Goal: Check status: Check status

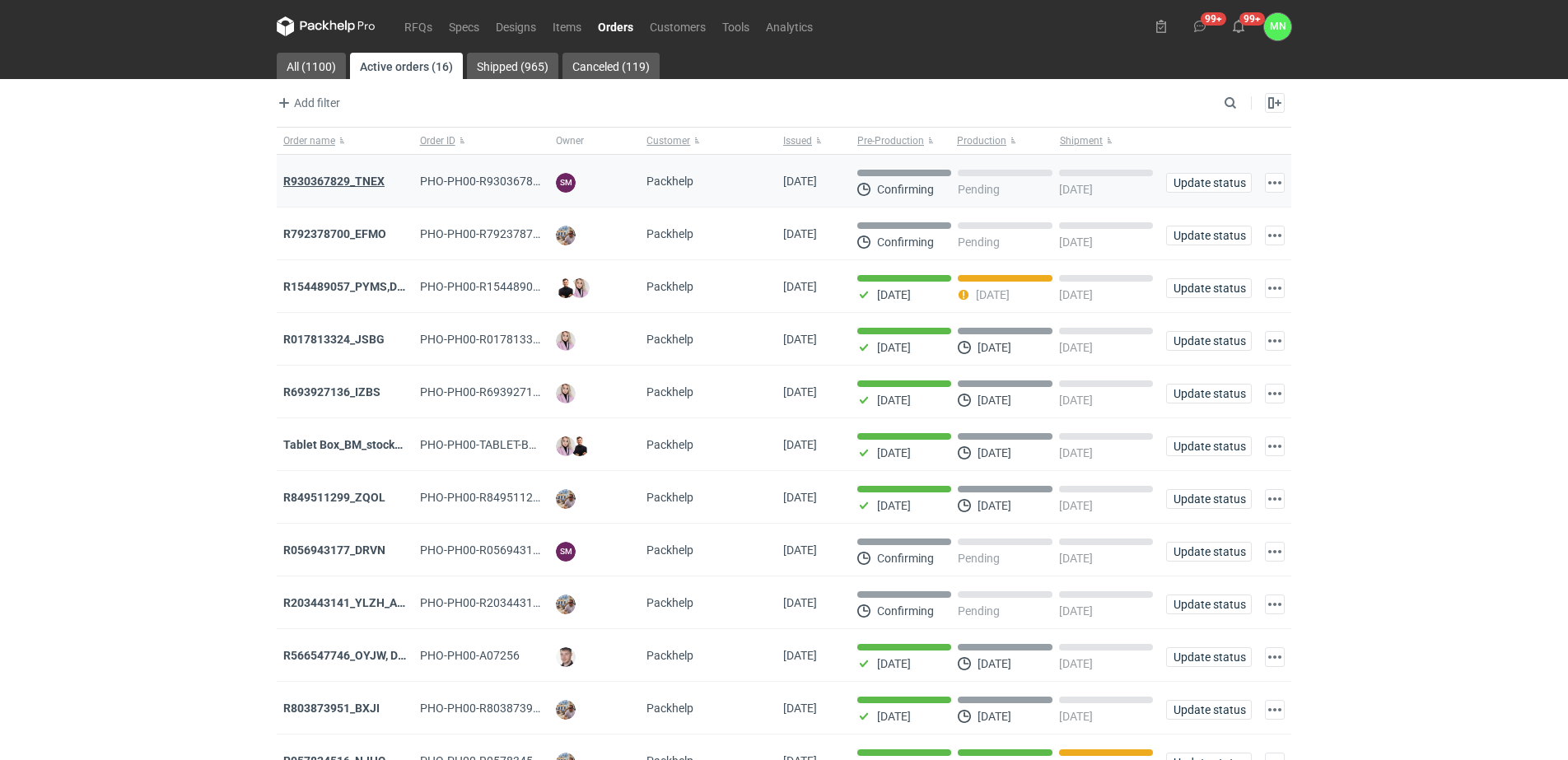
click at [356, 179] on strong "R930367829_TNEX" at bounding box center [334, 181] width 102 height 13
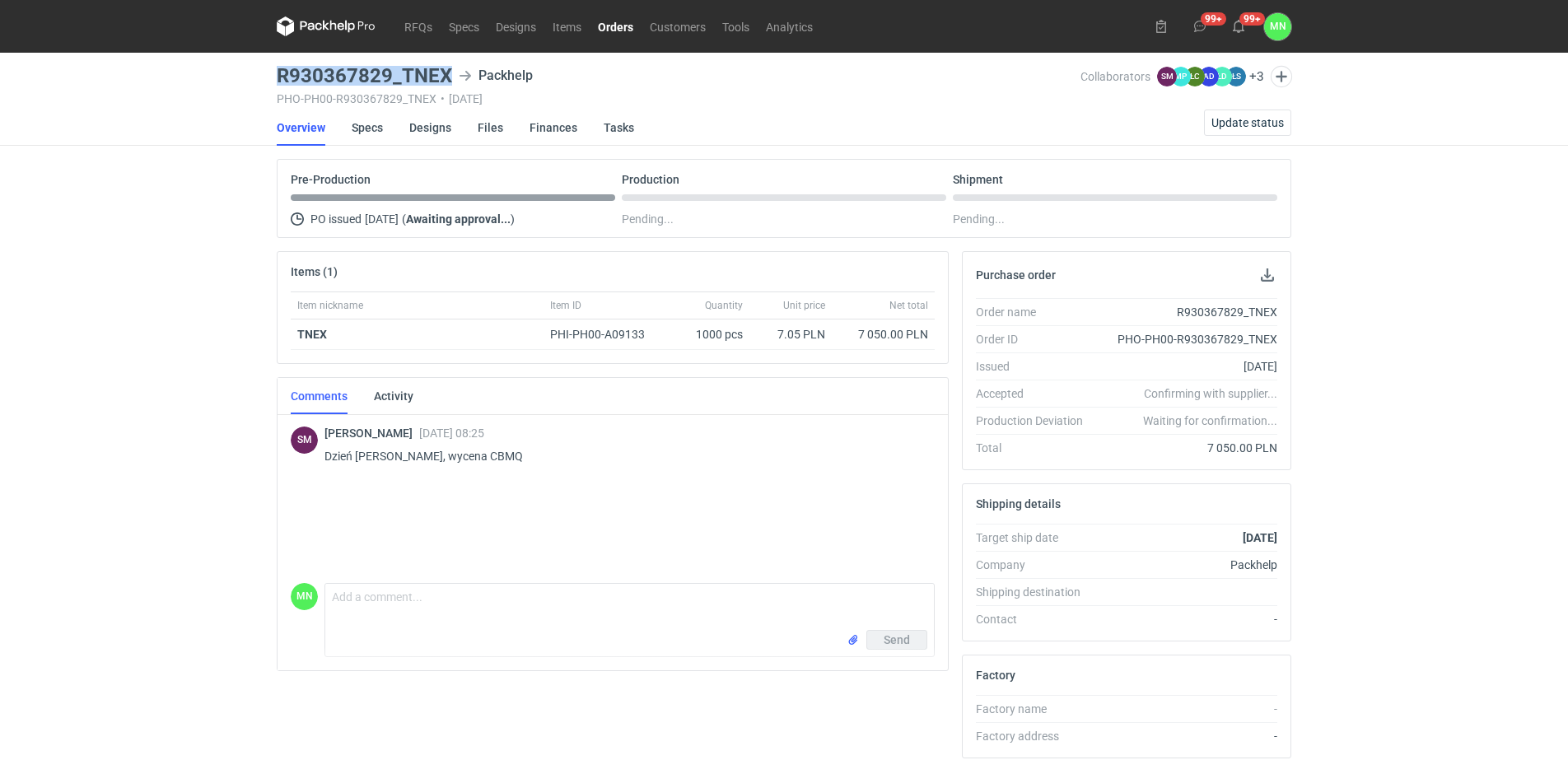
drag, startPoint x: 446, startPoint y: 71, endPoint x: 279, endPoint y: 73, distance: 167.0
click at [279, 73] on h3 "R930367829_TNEX" at bounding box center [365, 75] width 175 height 20
copy h3 "R930367829_TNEX"
click at [445, 450] on p "Dzień [PERSON_NAME], wycena CBMQ" at bounding box center [622, 456] width 597 height 20
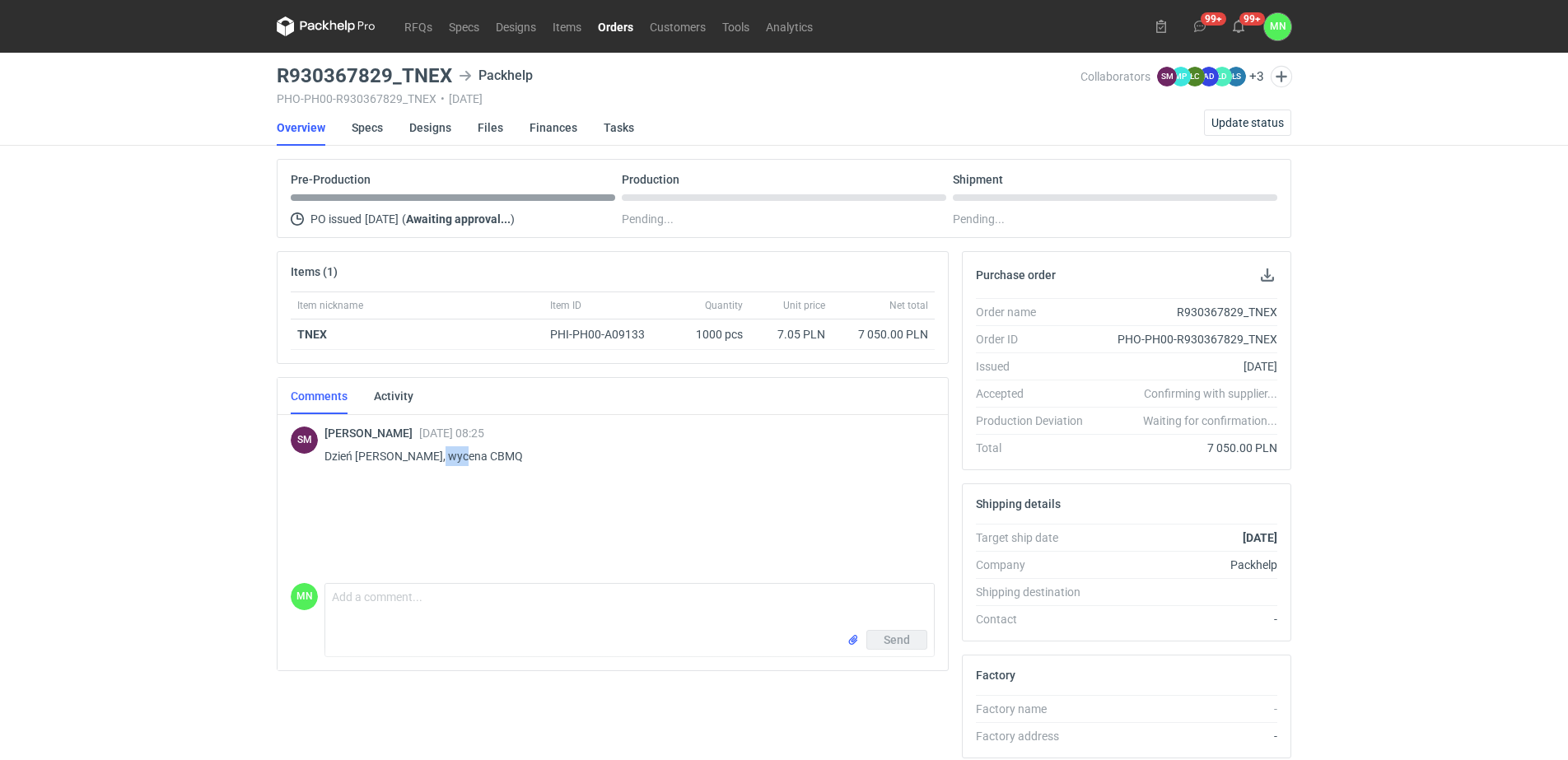
copy p "CBMQ"
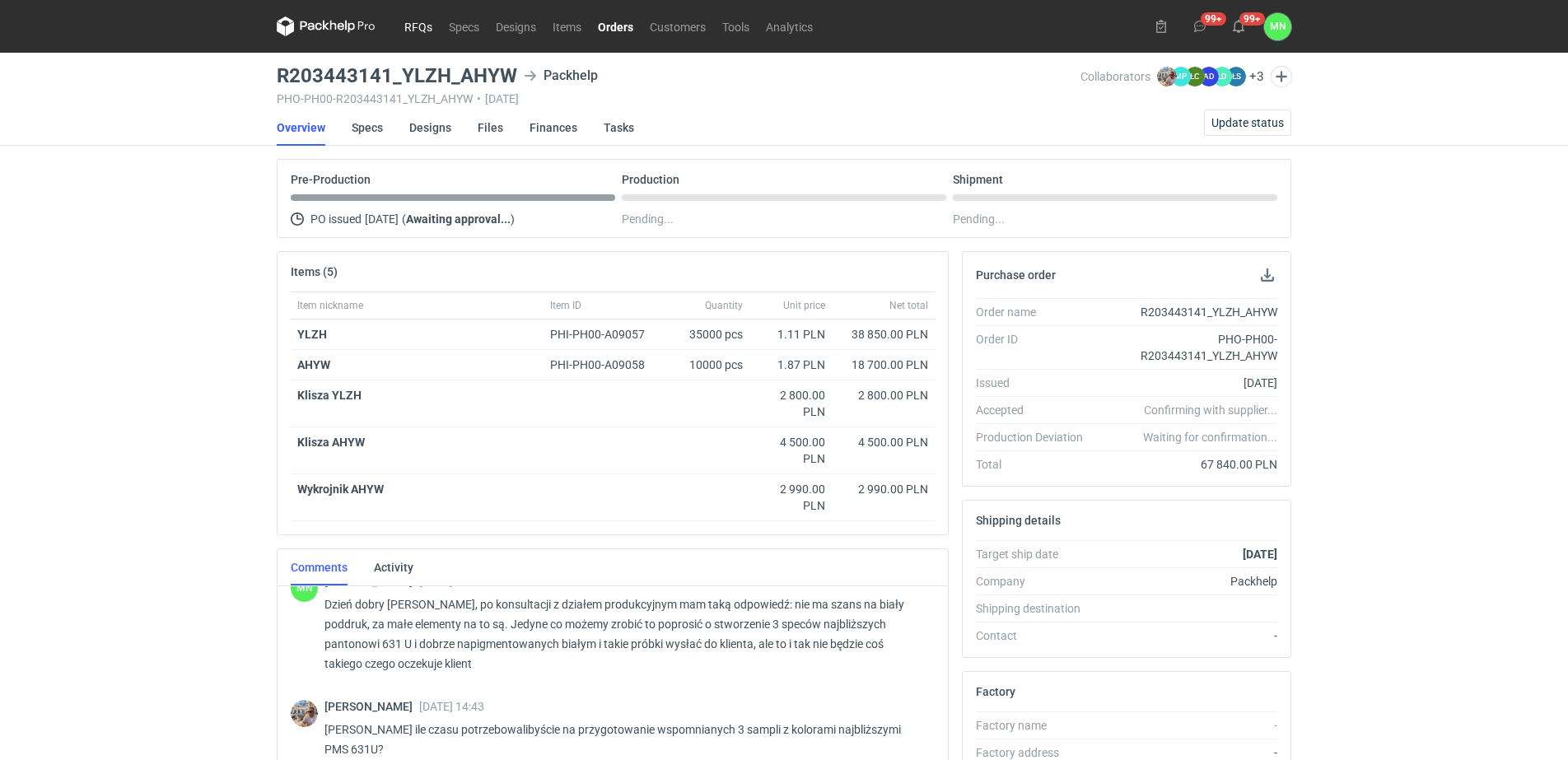
click at [413, 18] on link "RFQs" at bounding box center [418, 26] width 45 height 20
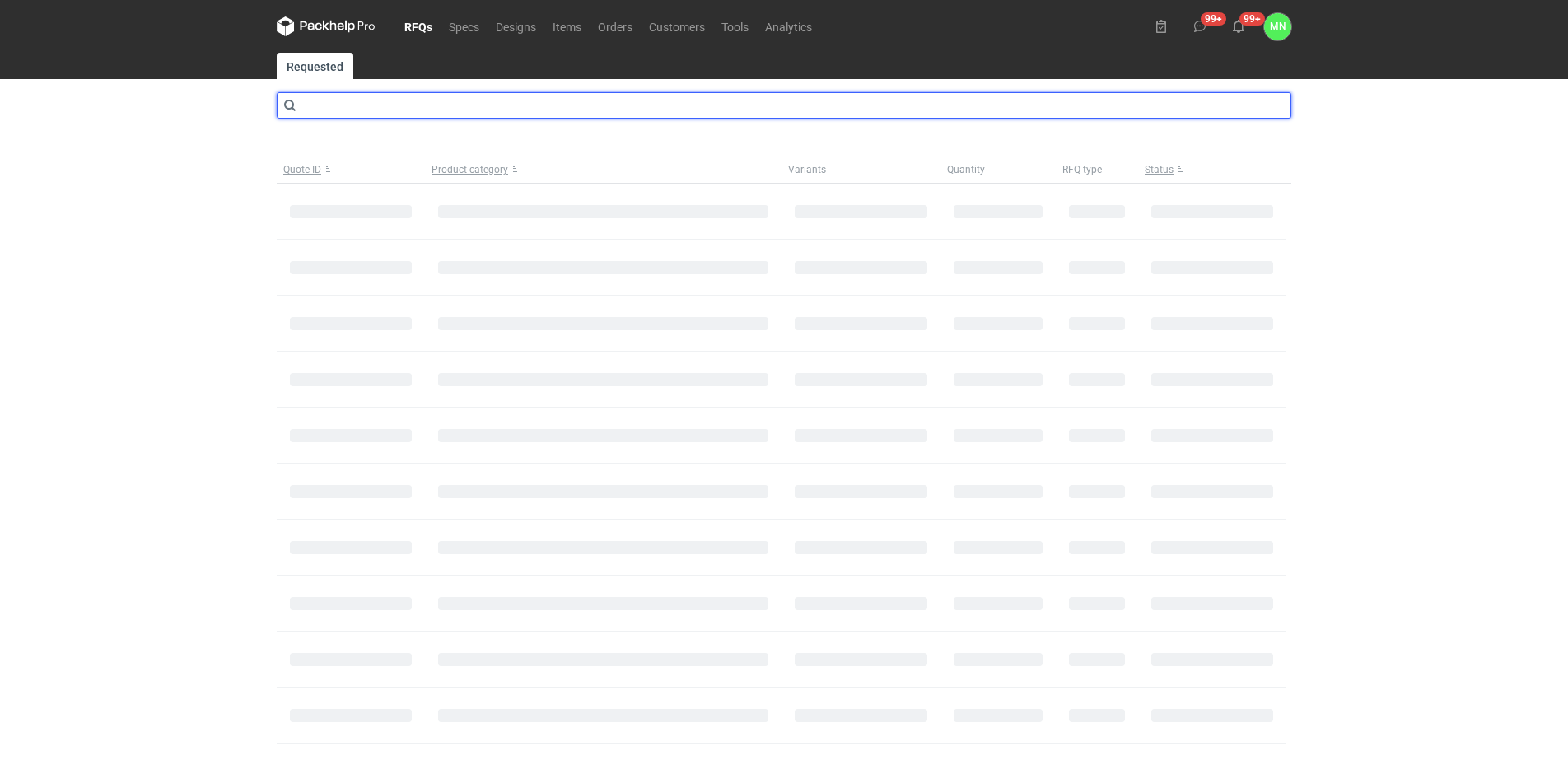
click at [416, 97] on input "text" at bounding box center [784, 105] width 1015 height 26
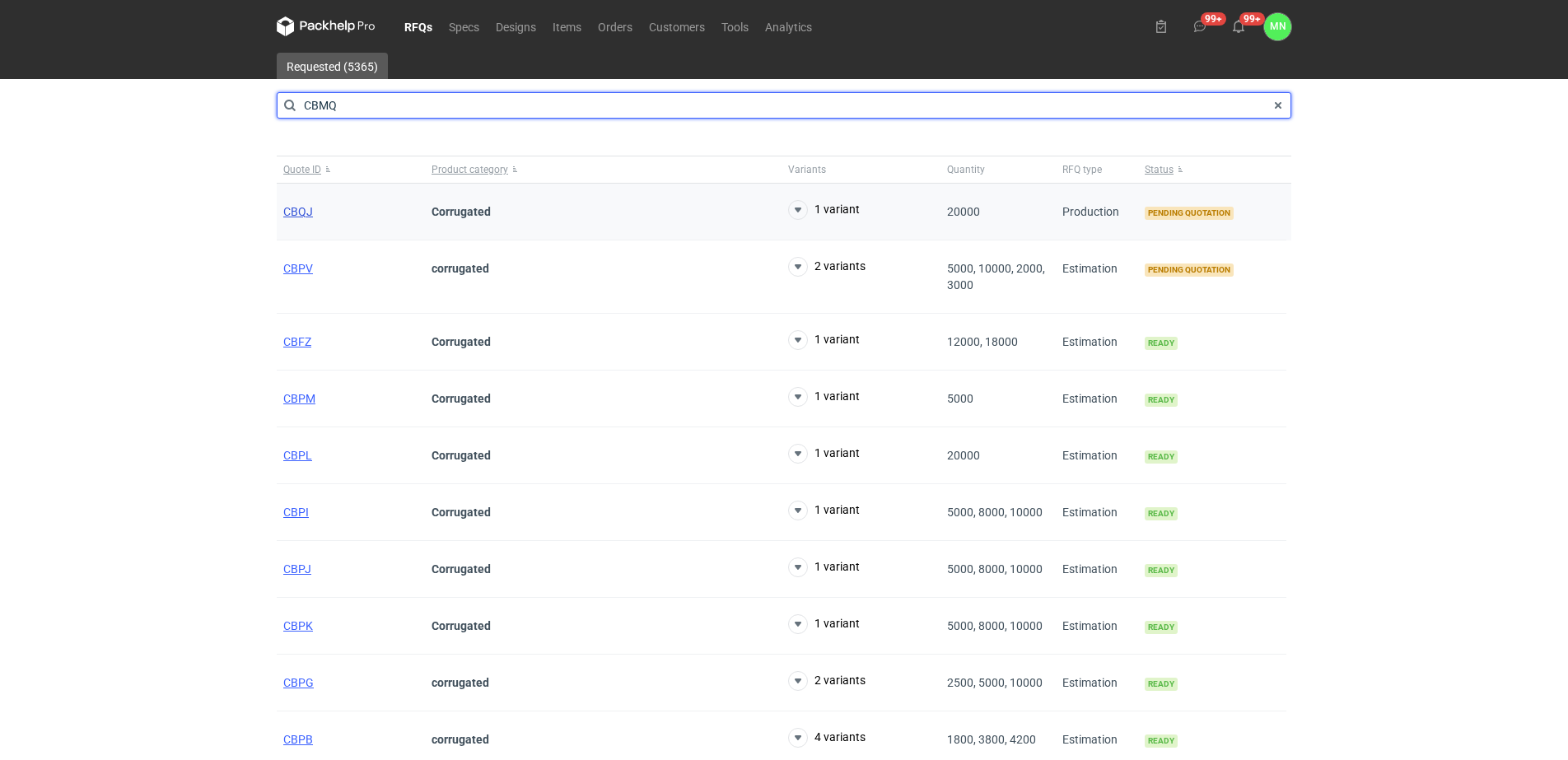
type input "CBMQ"
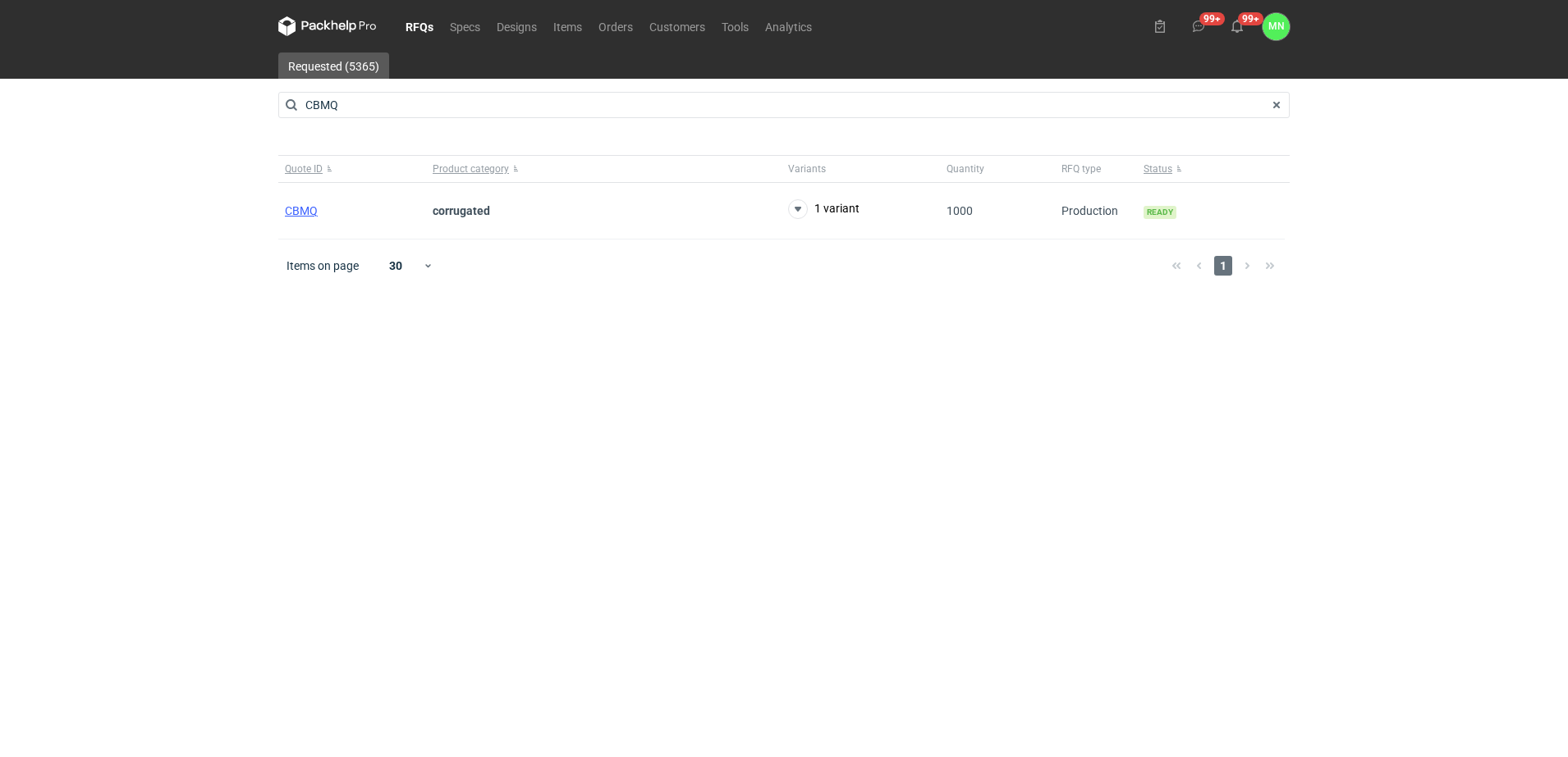
click at [299, 210] on span "CBMQ" at bounding box center [301, 210] width 33 height 13
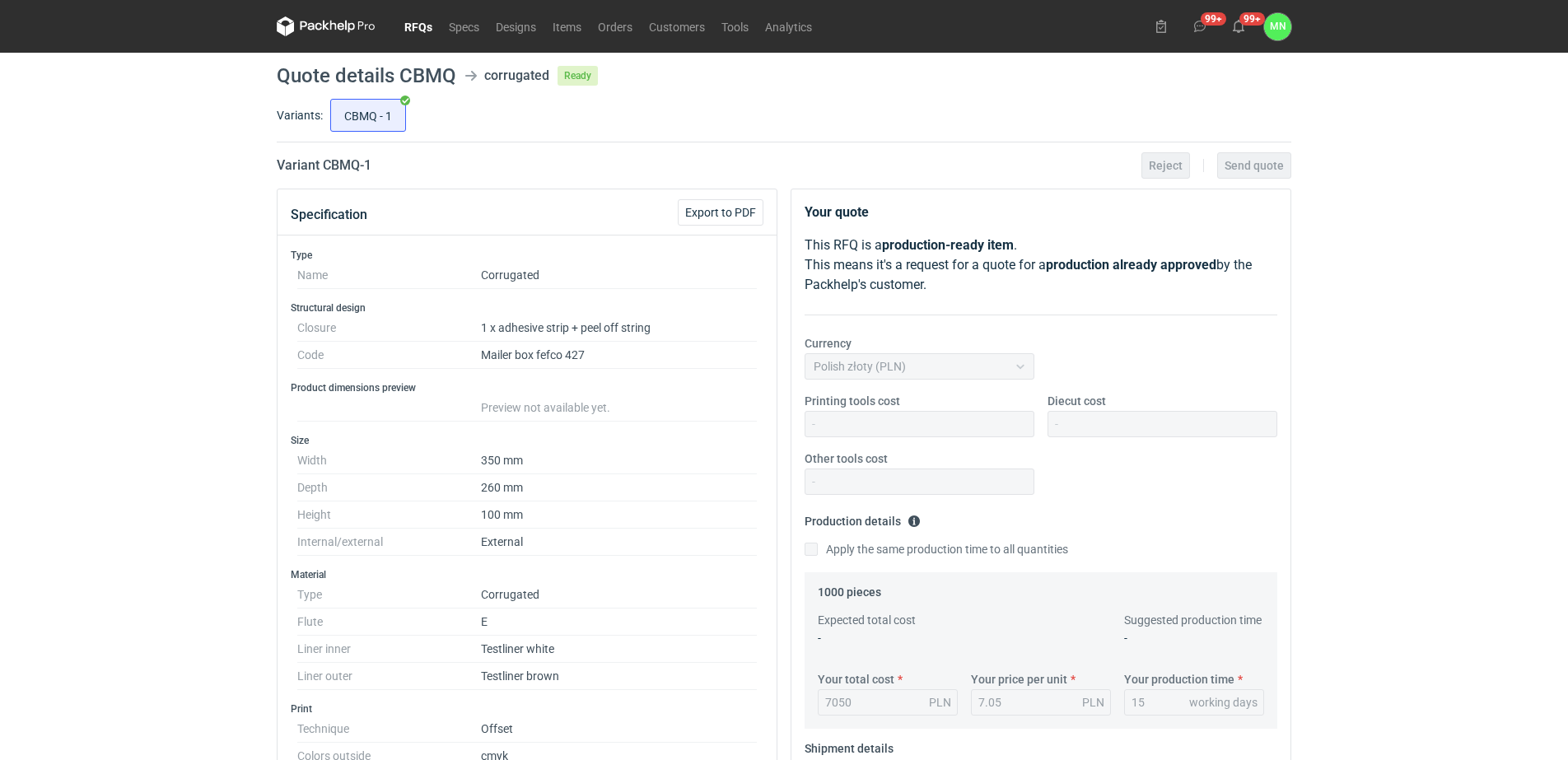
click at [429, 23] on link "RFQs" at bounding box center [418, 26] width 45 height 20
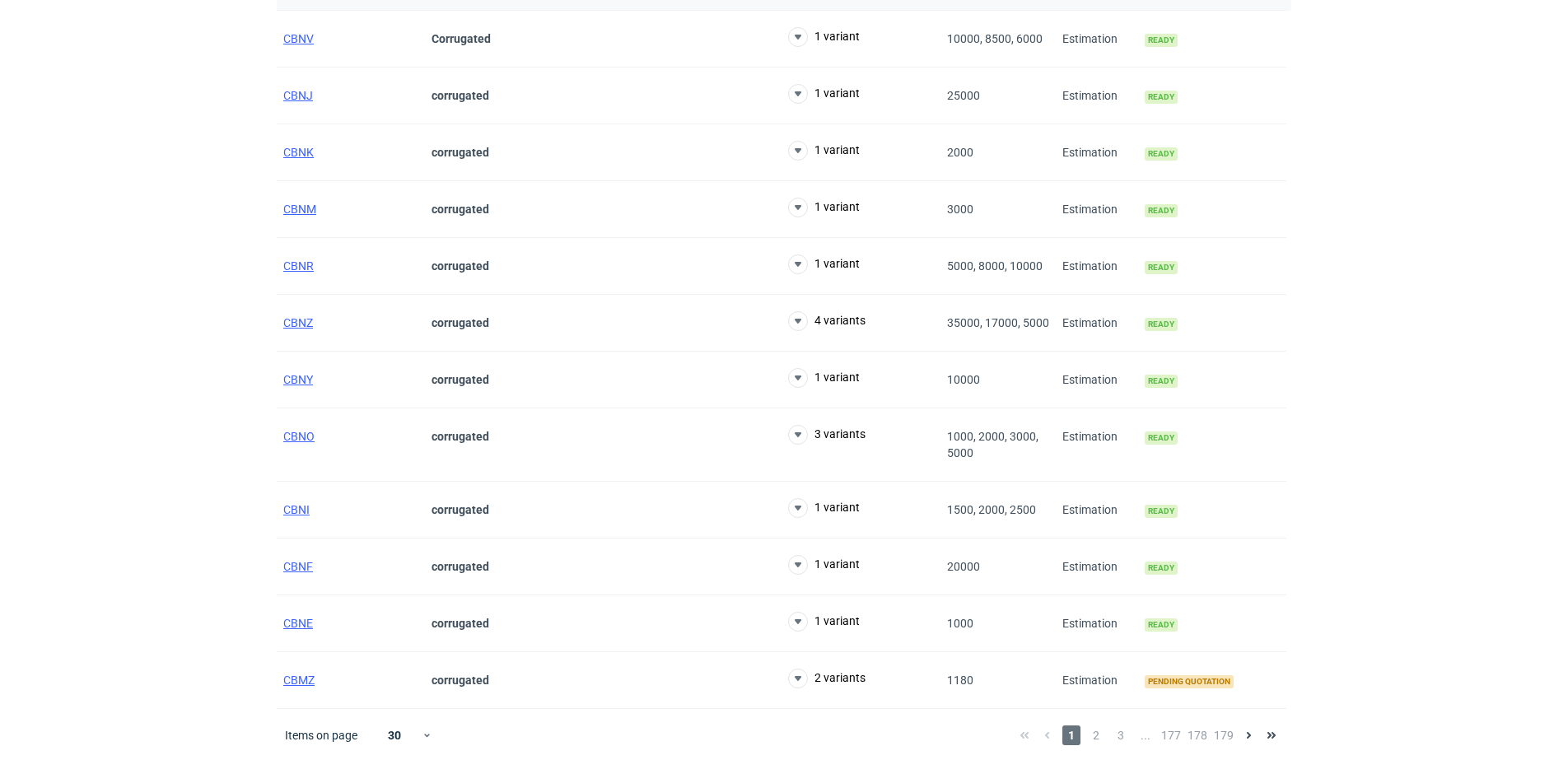
scroll to position [1214, 0]
click at [302, 678] on span "CBMZ" at bounding box center [299, 678] width 32 height 13
